Goal: Information Seeking & Learning: Understand process/instructions

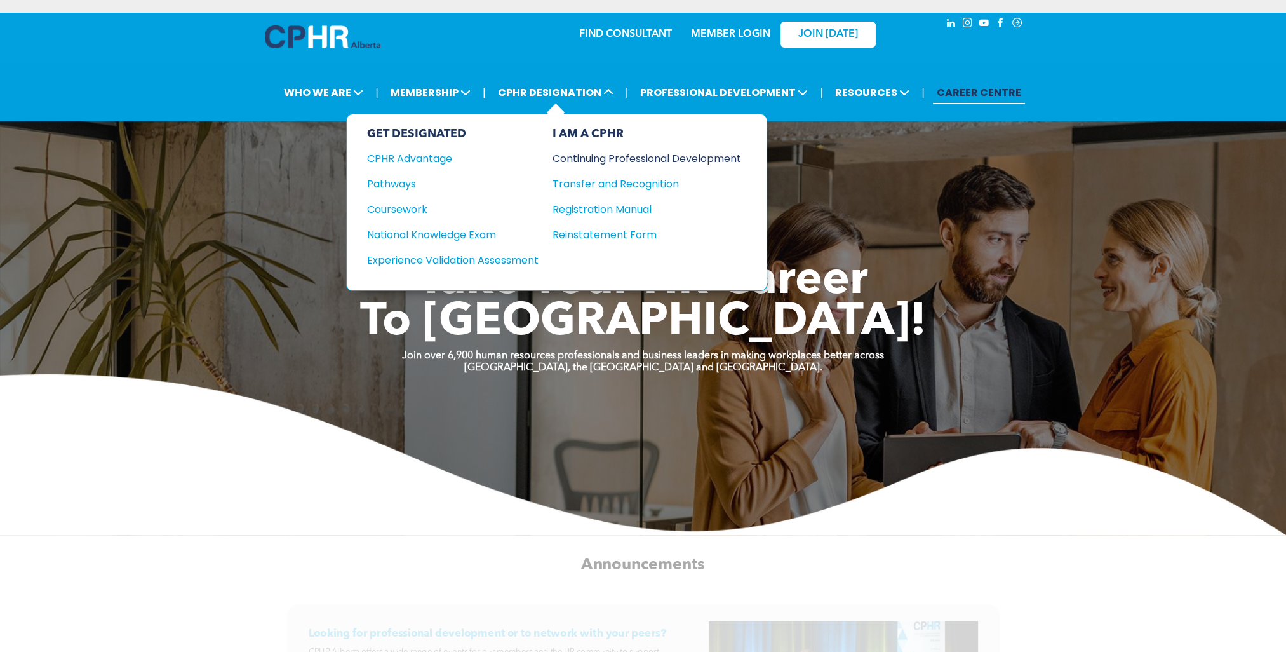
click at [628, 156] on div "Continuing Professional Development" at bounding box center [638, 159] width 170 height 16
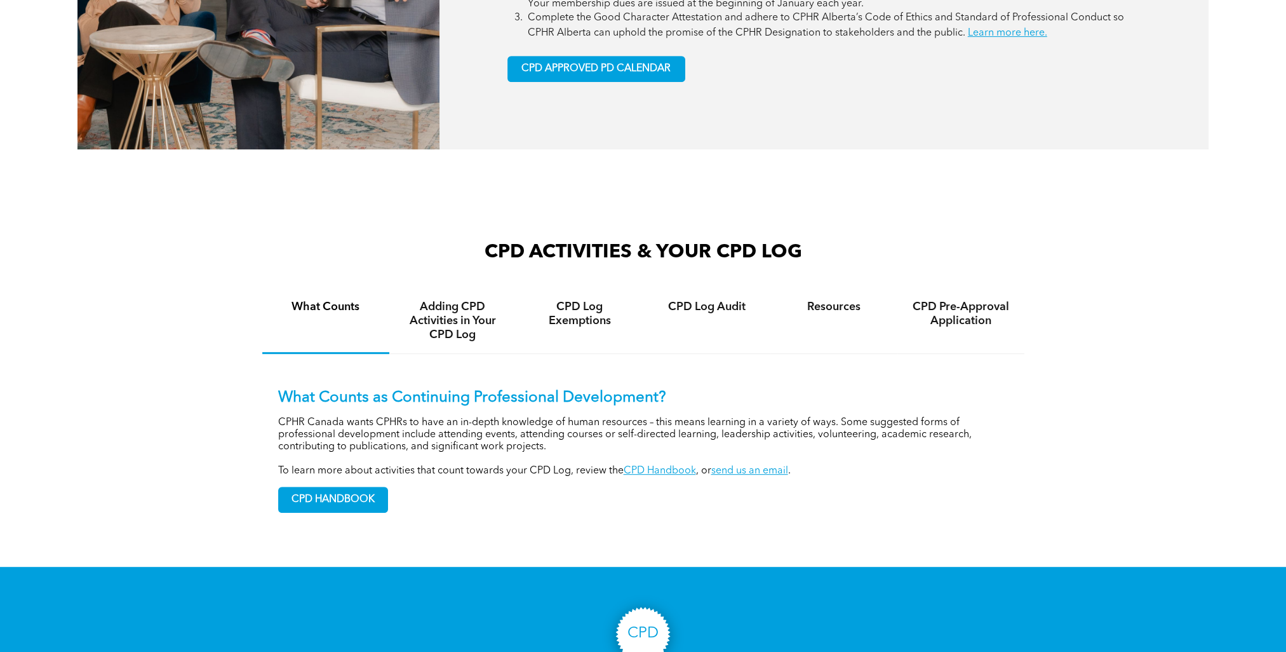
scroll to position [826, 0]
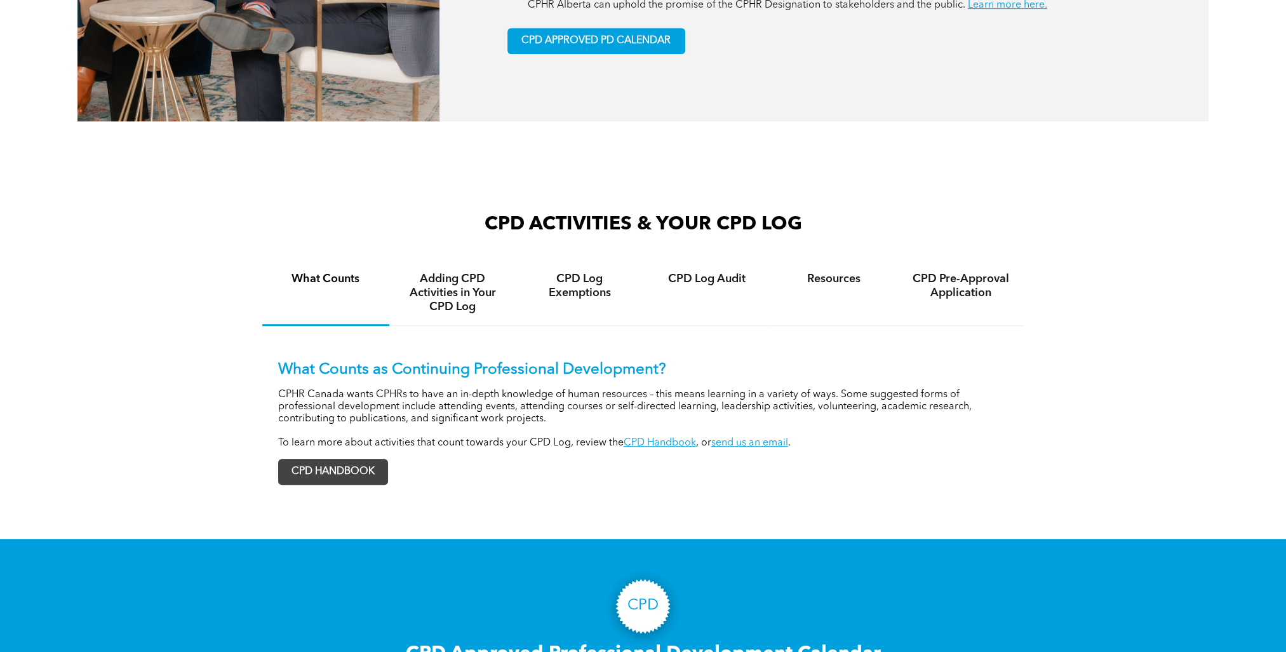
click at [330, 476] on span "CPD HANDBOOK" at bounding box center [333, 471] width 109 height 25
